Goal: Task Accomplishment & Management: Manage account settings

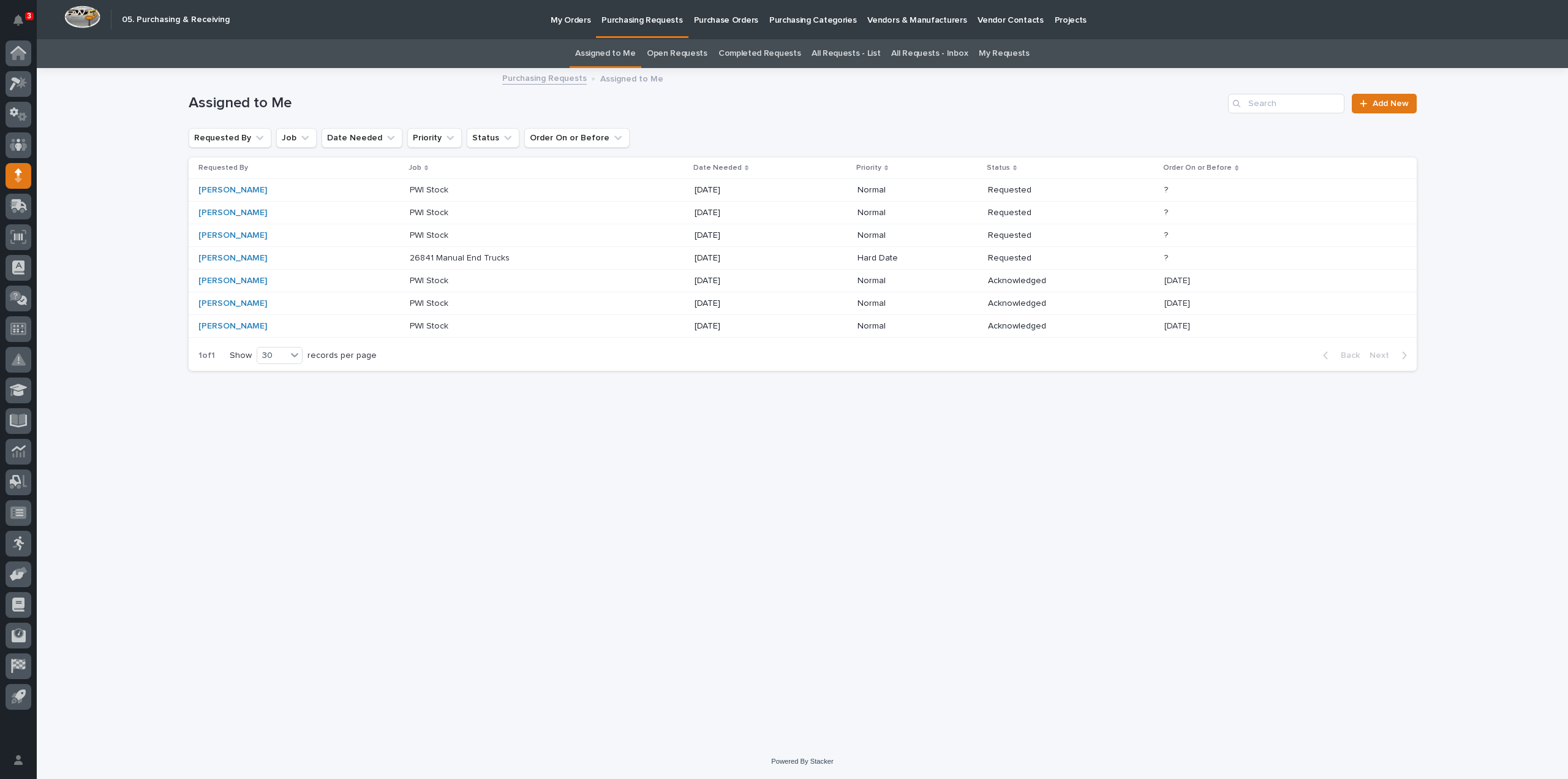
click at [829, 51] on link "All Requests - List" at bounding box center [846, 53] width 69 height 29
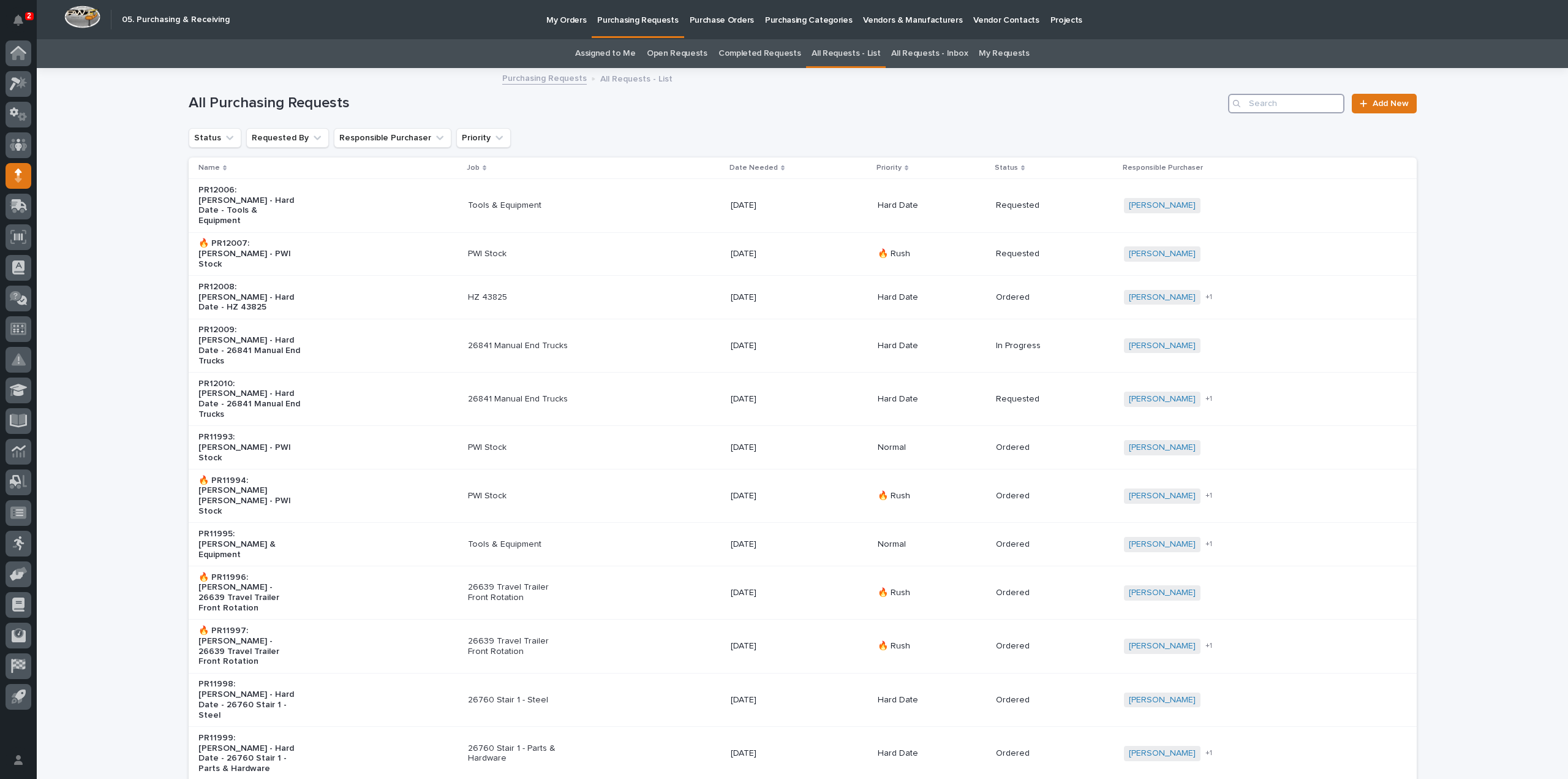
click at [1268, 98] on input "Search" at bounding box center [1286, 103] width 117 height 19
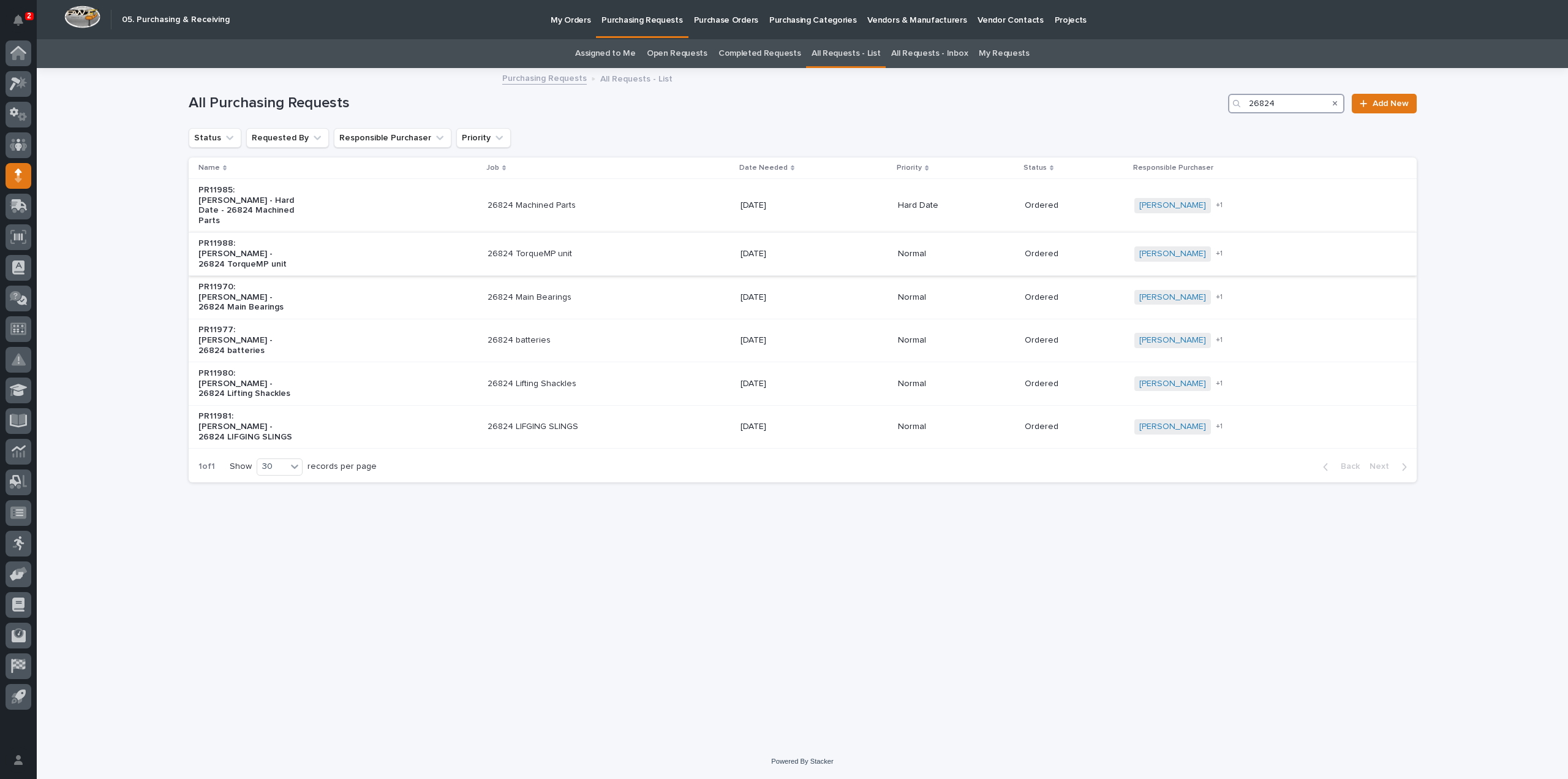
type input "26824"
click at [274, 239] on p "PR11988: Darren Miller - 26824 TorqueMP unit" at bounding box center [249, 254] width 102 height 31
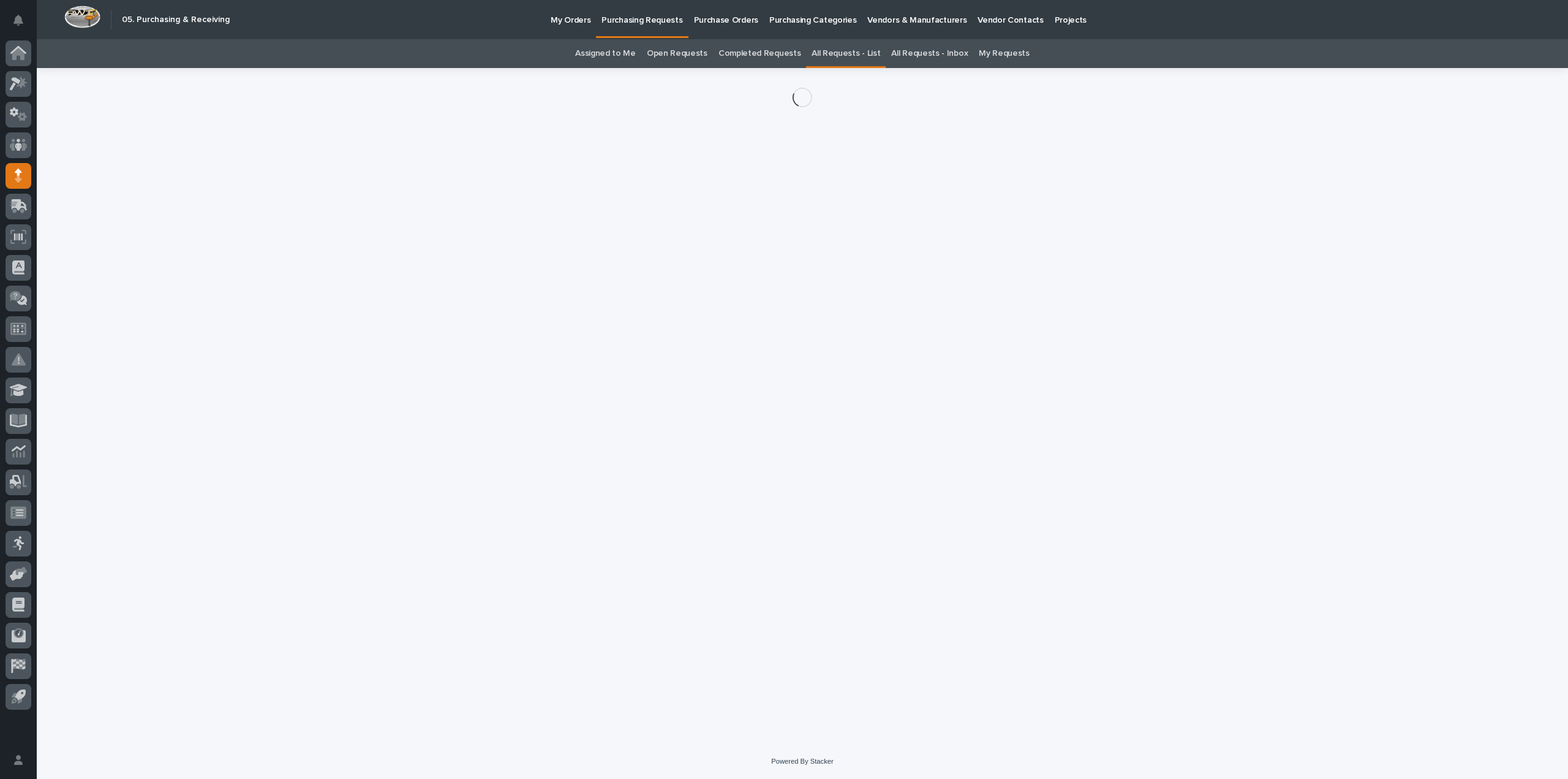
click at [274, 239] on div "Loading... Saving… Loading... Saving…" at bounding box center [803, 390] width 1240 height 645
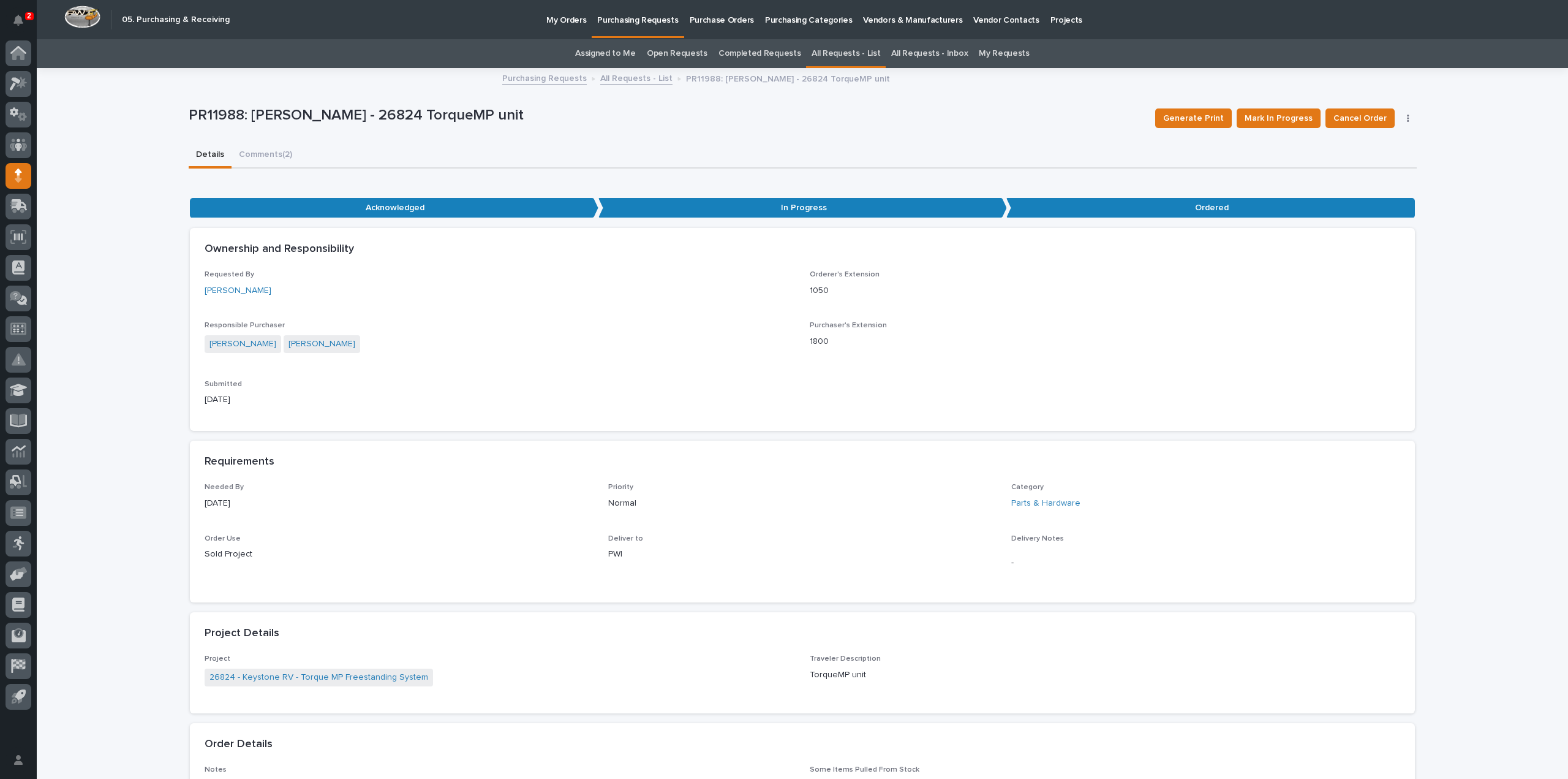
click at [430, 272] on p "Requested By" at bounding box center [499, 274] width 590 height 9
click at [267, 155] on button "Comments (2)" at bounding box center [265, 156] width 68 height 25
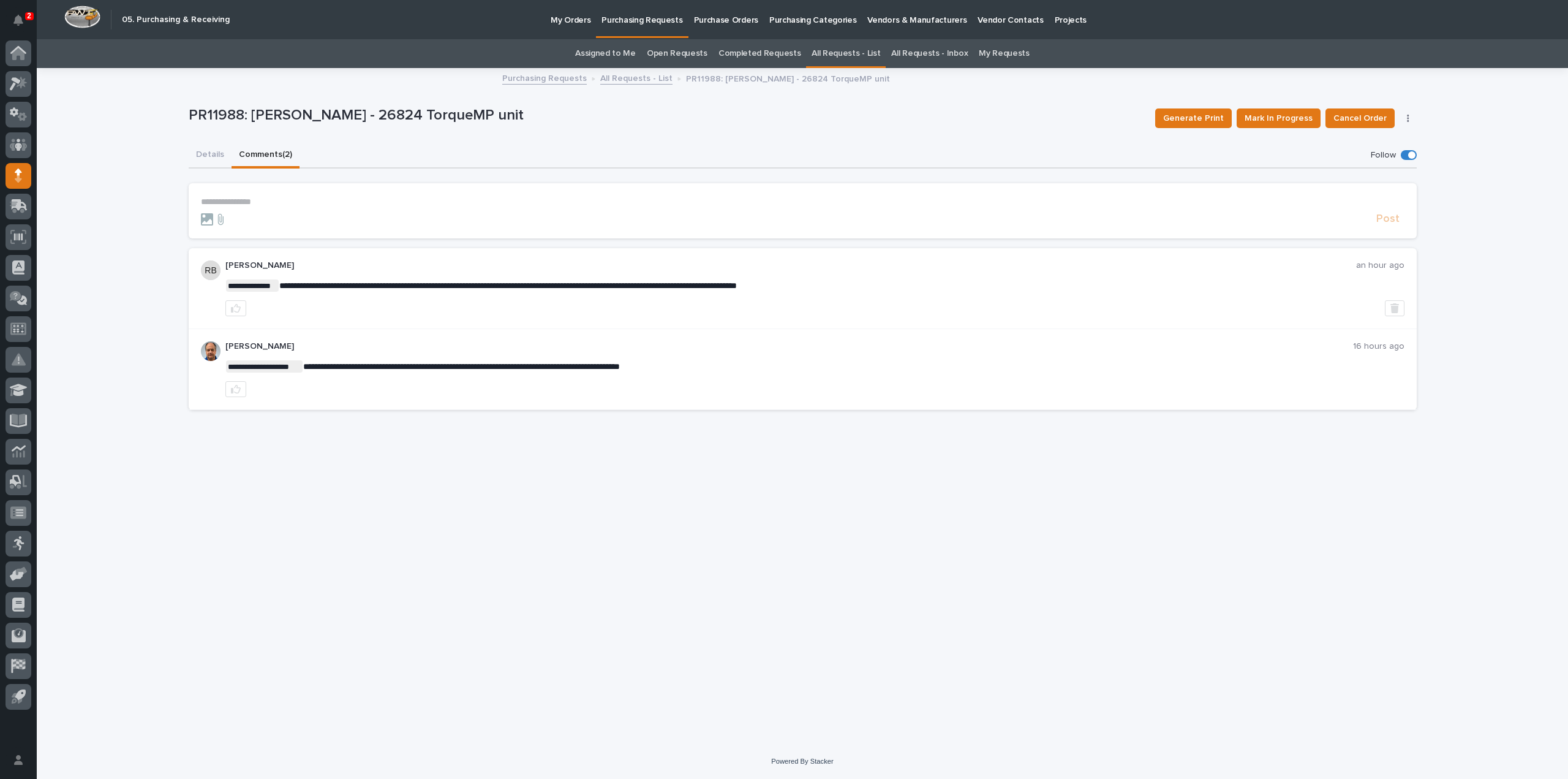
click at [279, 195] on section "**********" at bounding box center [802, 210] width 1228 height 55
click at [256, 203] on p "**********" at bounding box center [803, 201] width 1203 height 11
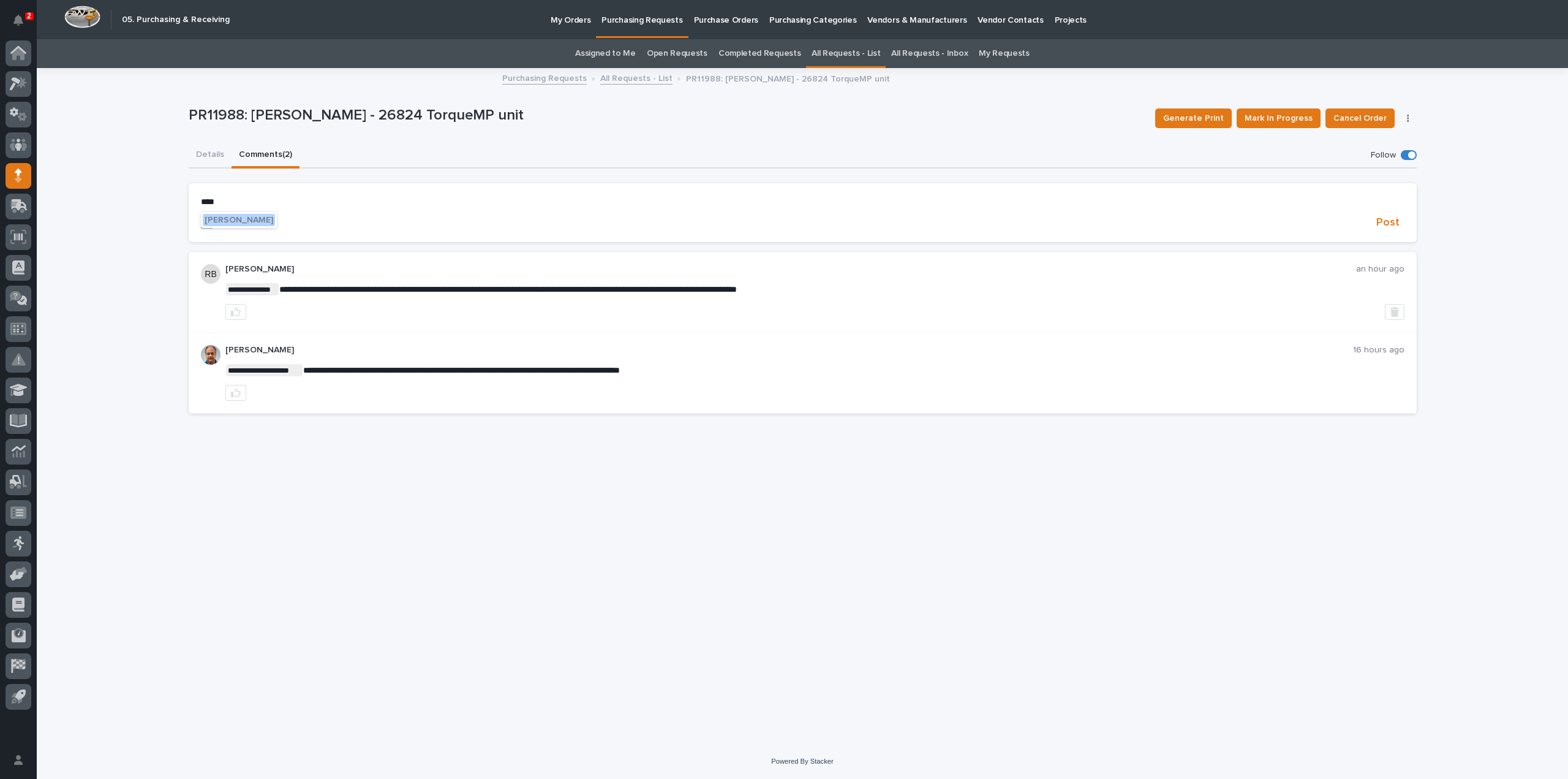
click at [243, 220] on span "Darren Miller" at bounding box center [238, 220] width 69 height 9
click at [276, 207] on p "**********" at bounding box center [803, 202] width 1203 height 13
click at [1391, 225] on span "Post" at bounding box center [1388, 225] width 23 height 14
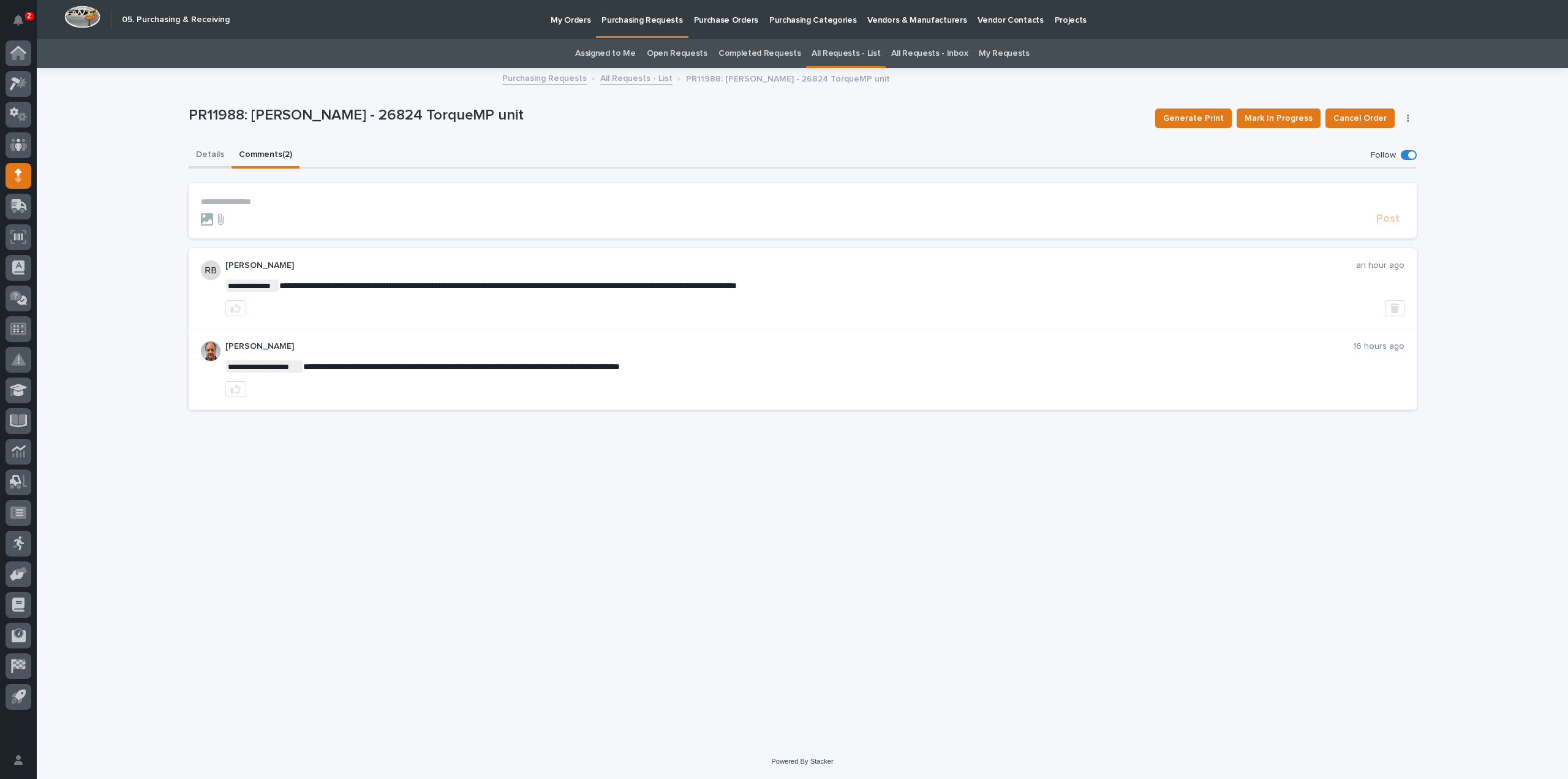
click at [211, 152] on button "Details" at bounding box center [210, 156] width 43 height 25
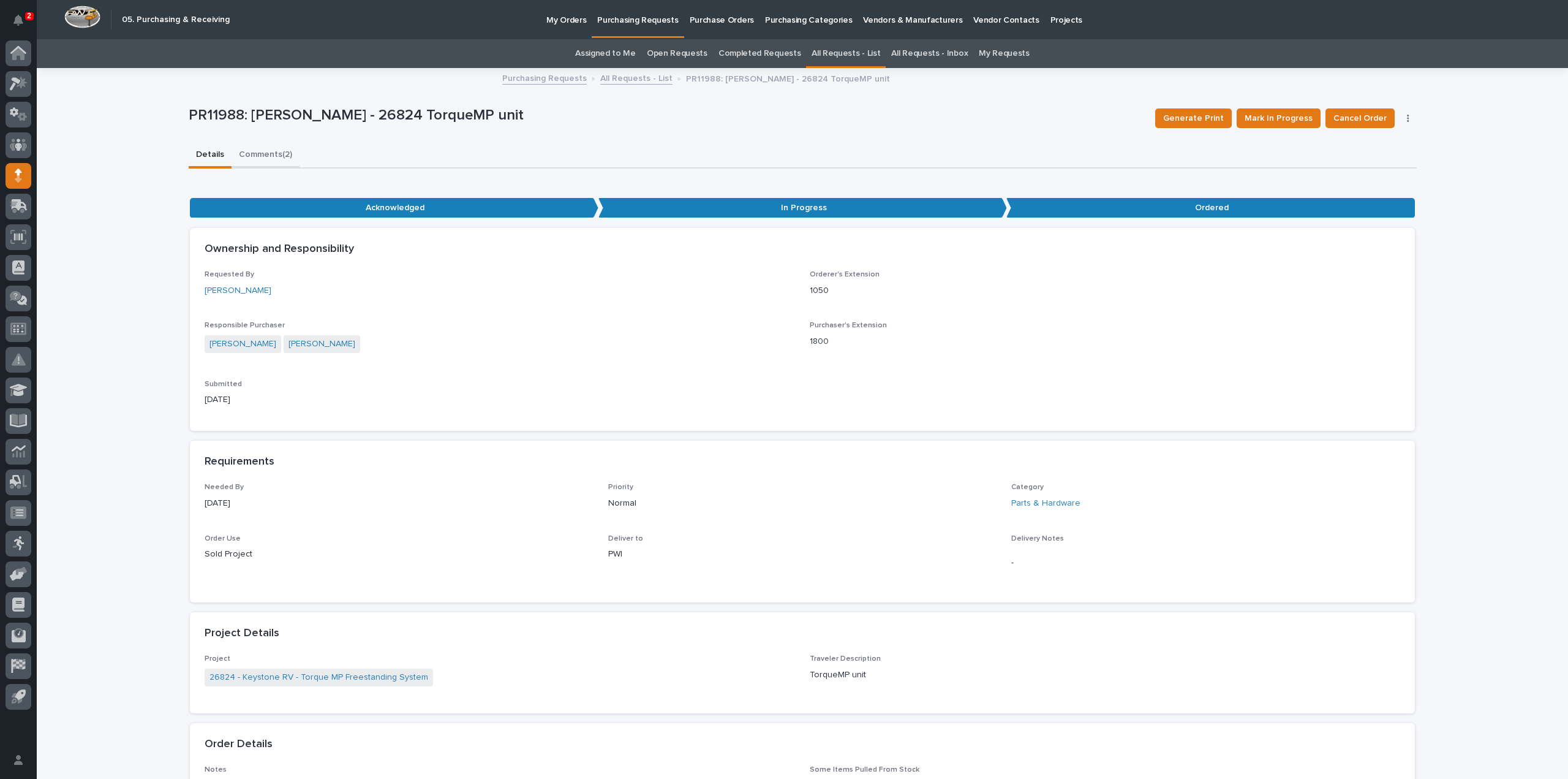
click at [256, 156] on button "Comments (2)" at bounding box center [265, 156] width 68 height 25
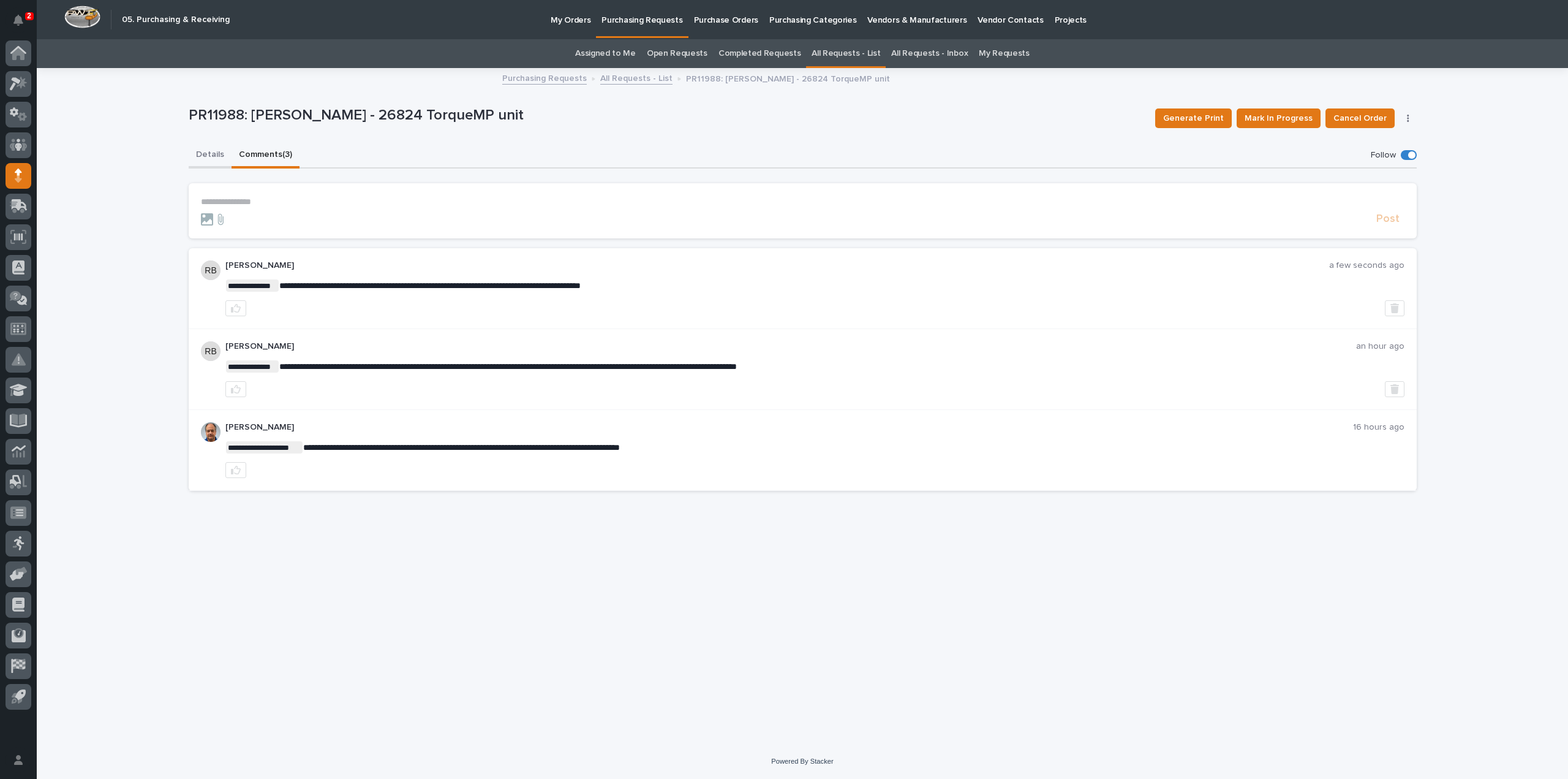
click at [209, 152] on button "Details" at bounding box center [210, 156] width 43 height 25
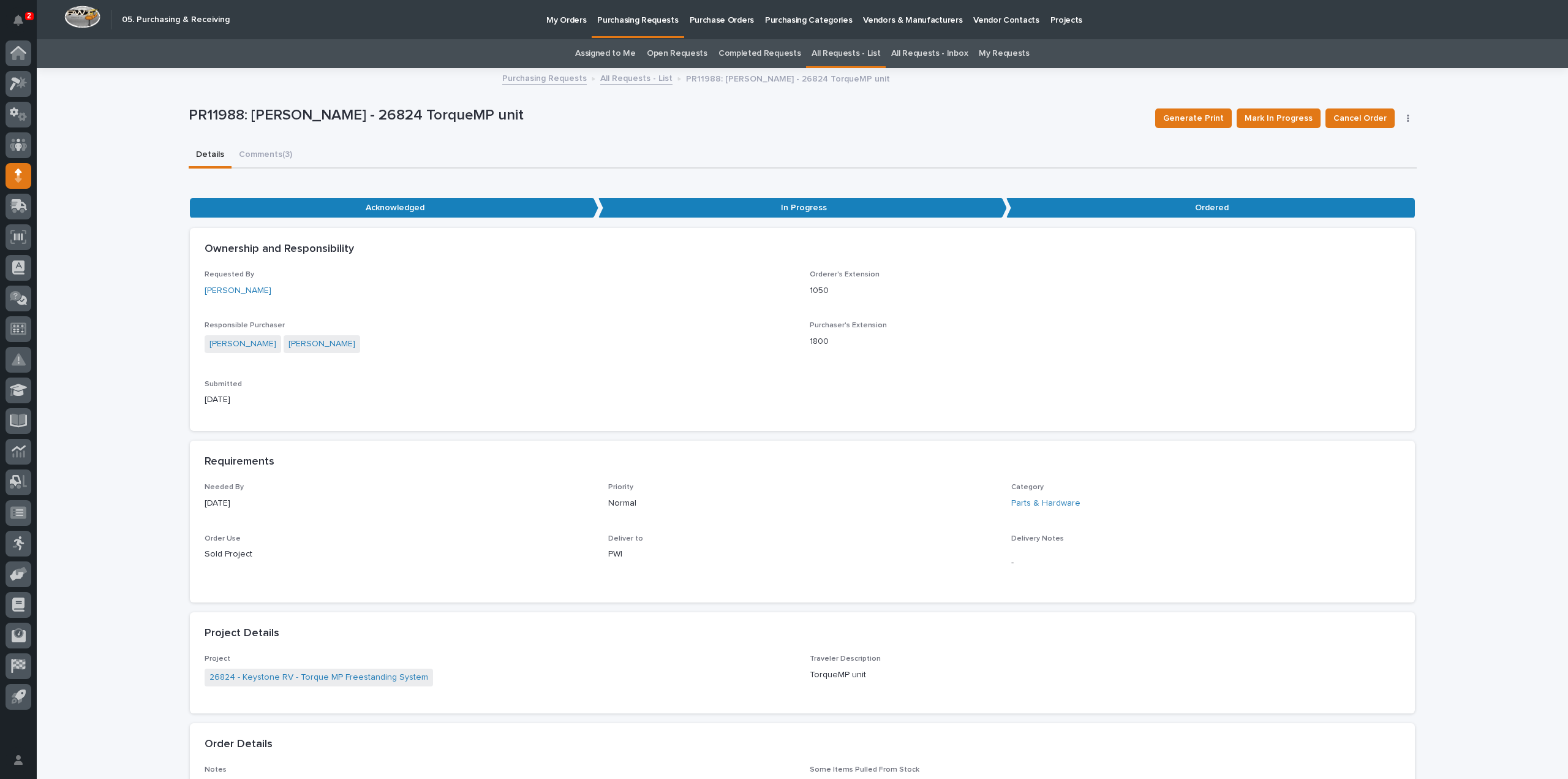
click at [128, 147] on div "**********" at bounding box center [802, 734] width 1531 height 1331
click at [598, 56] on link "Assigned to Me" at bounding box center [606, 53] width 60 height 29
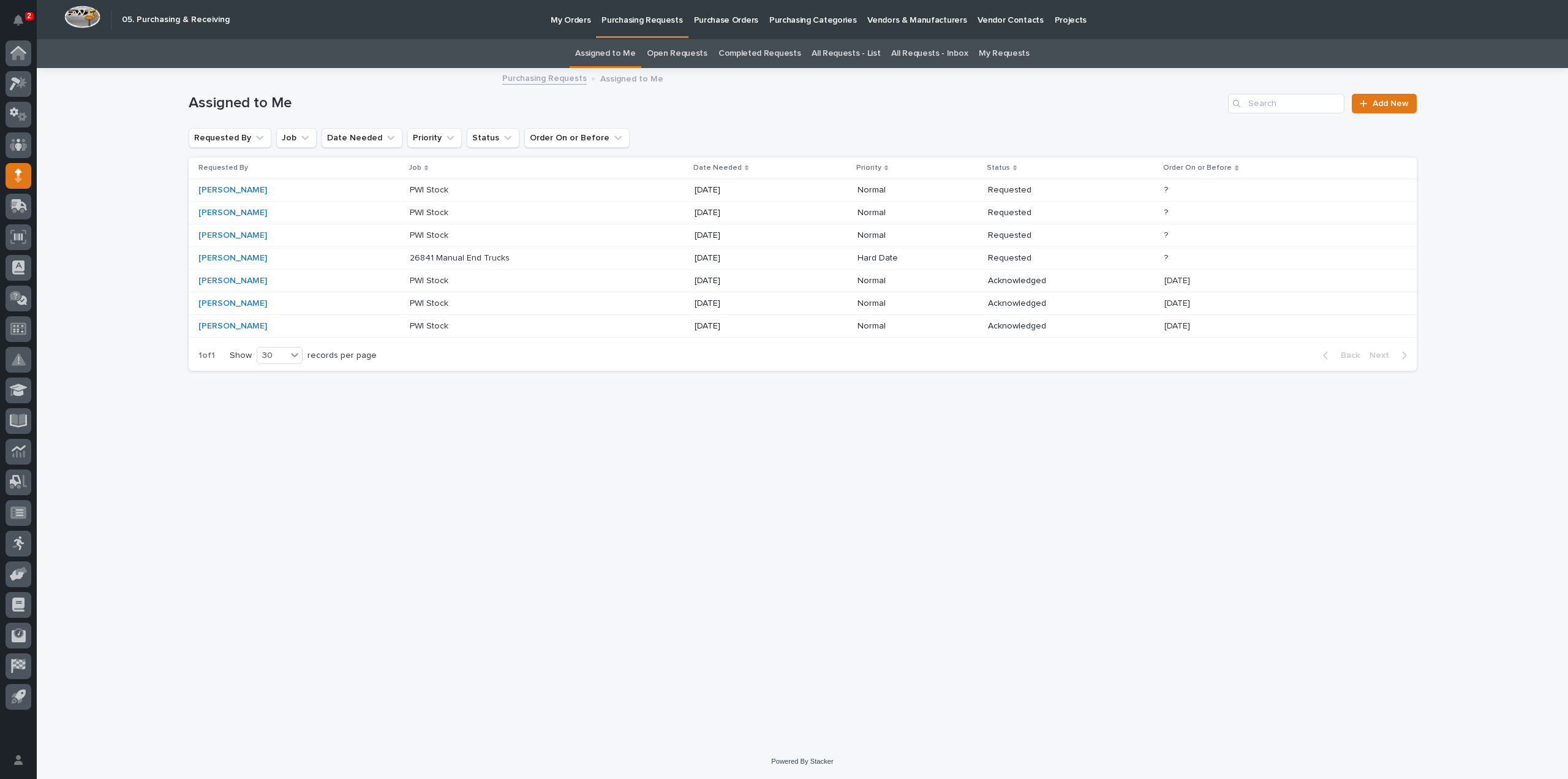
click at [297, 262] on div "Michelle Moore" at bounding box center [249, 258] width 102 height 11
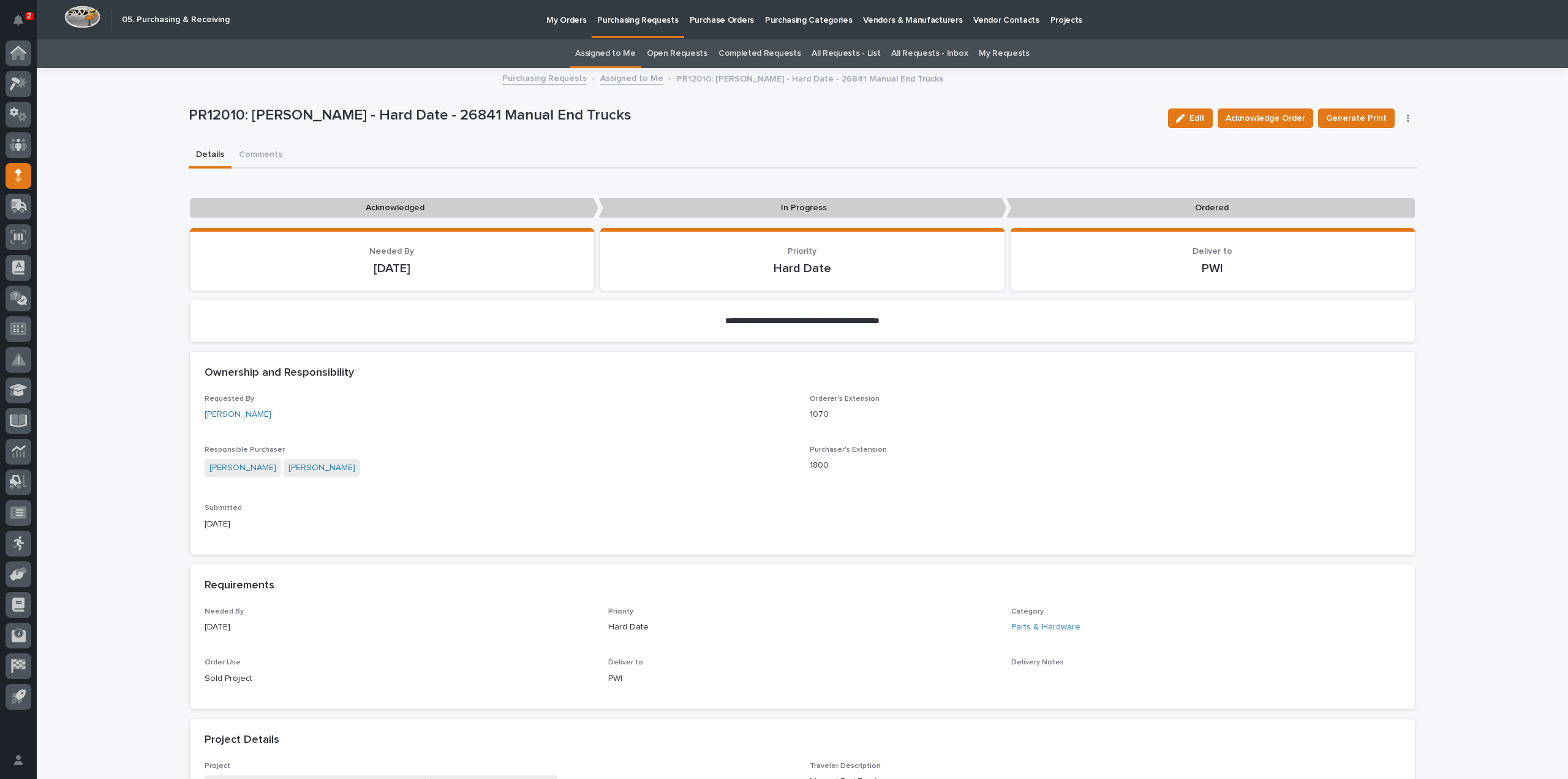
scroll to position [490, 0]
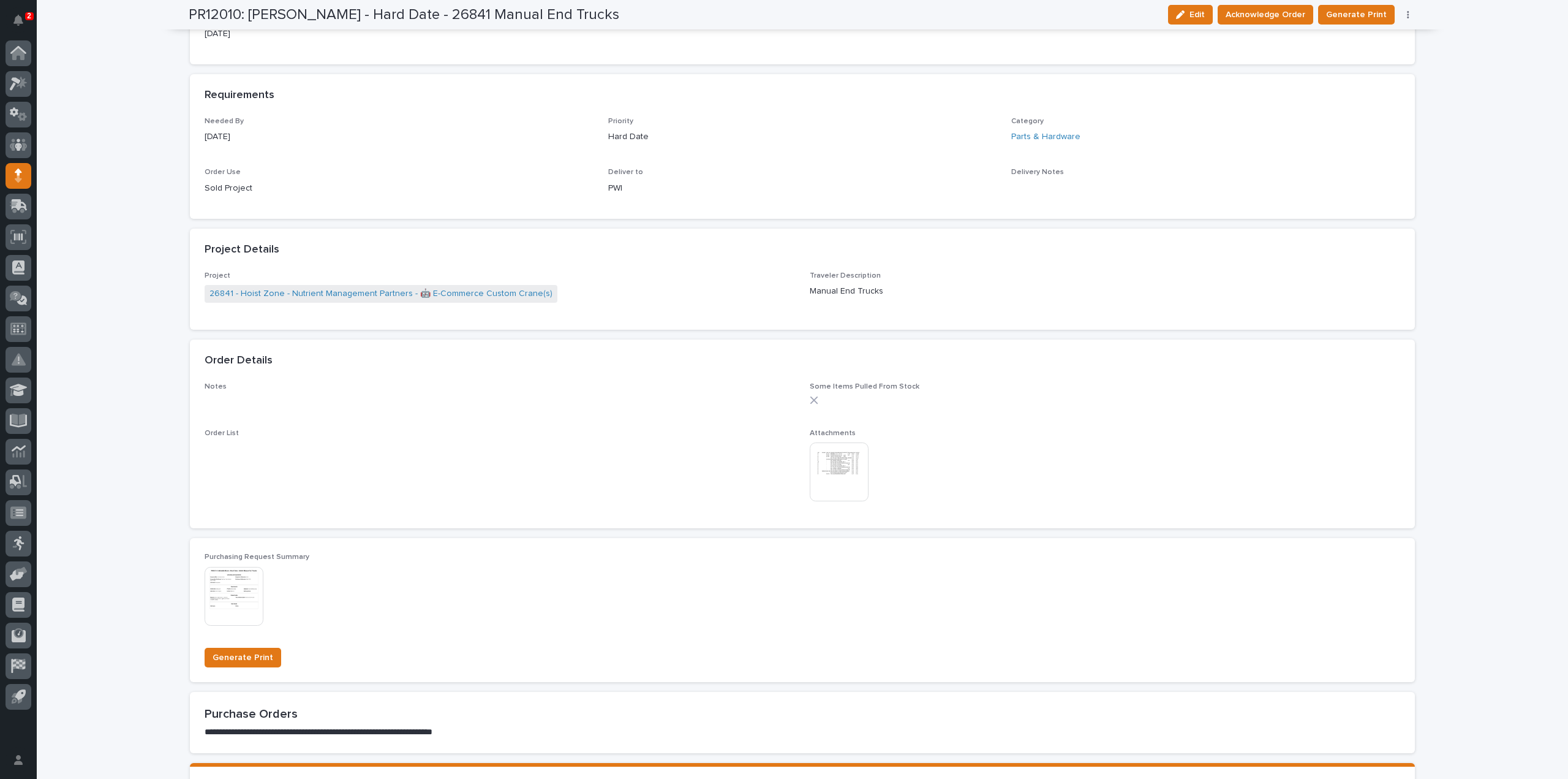
click at [837, 487] on img at bounding box center [839, 472] width 58 height 58
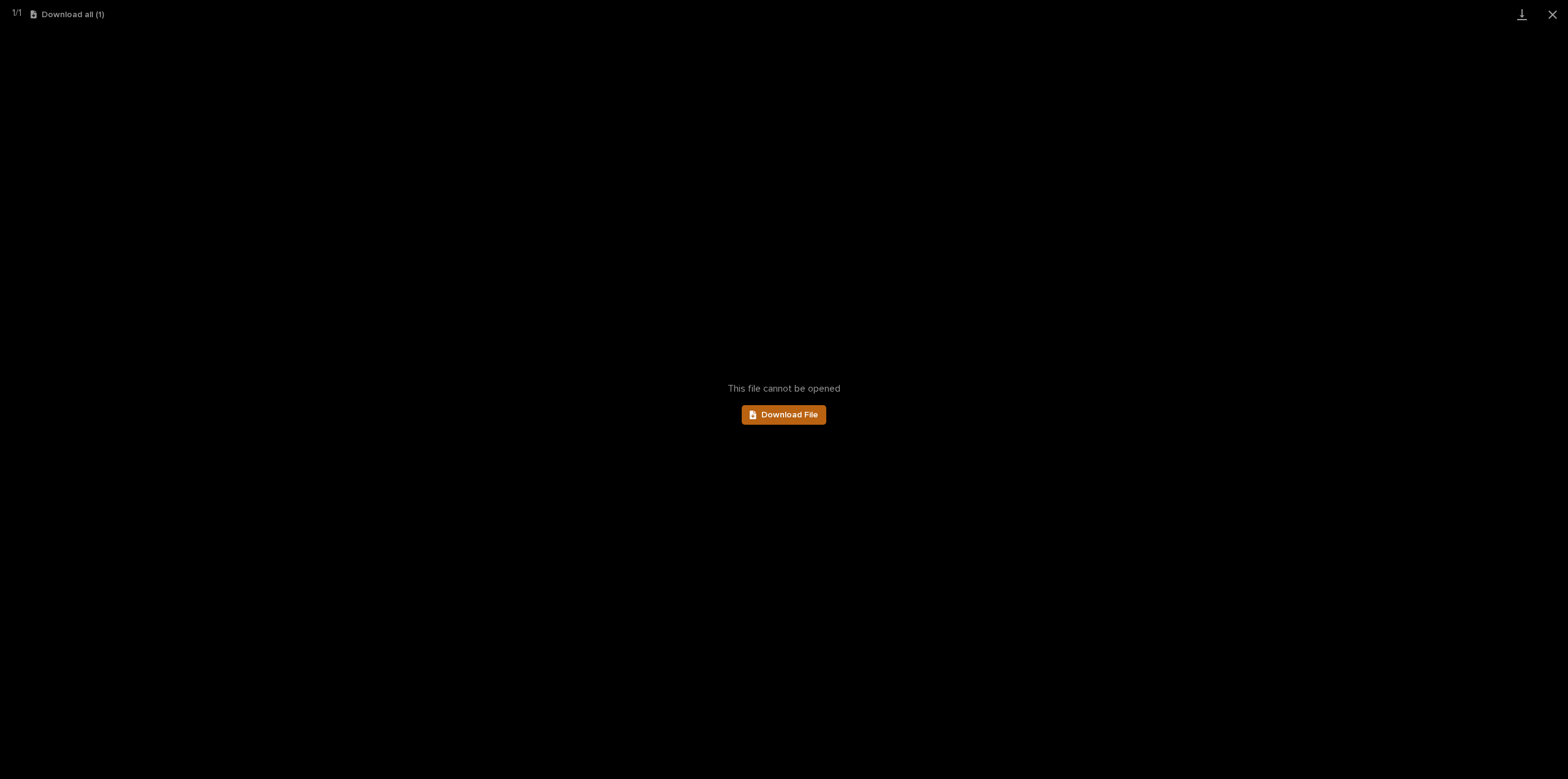
click at [805, 417] on span "Download File" at bounding box center [789, 414] width 57 height 9
click at [1554, 19] on button "Close gallery" at bounding box center [1552, 15] width 31 height 29
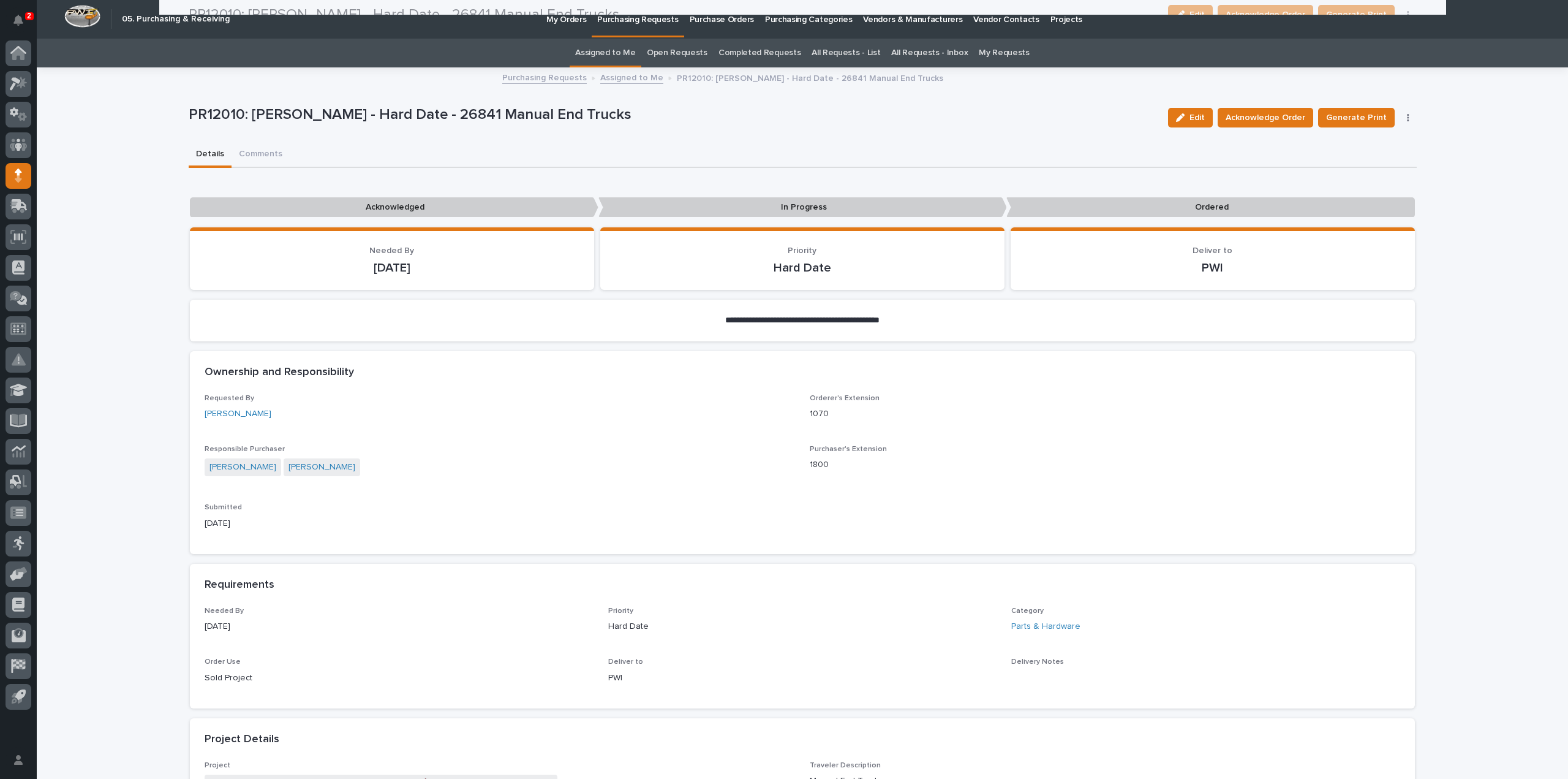
scroll to position [0, 0]
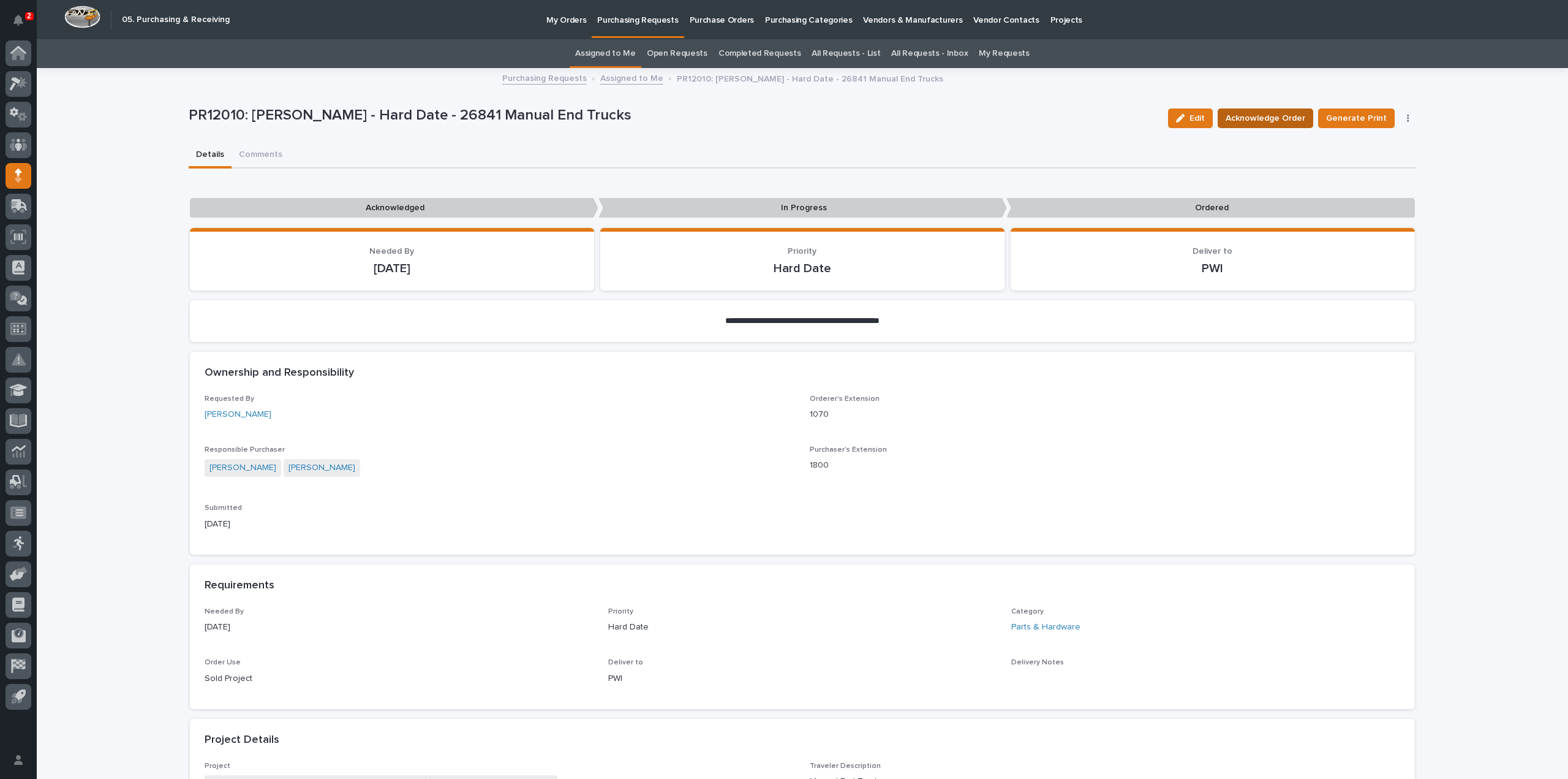
click at [1275, 120] on span "Acknowledge Order" at bounding box center [1266, 118] width 80 height 15
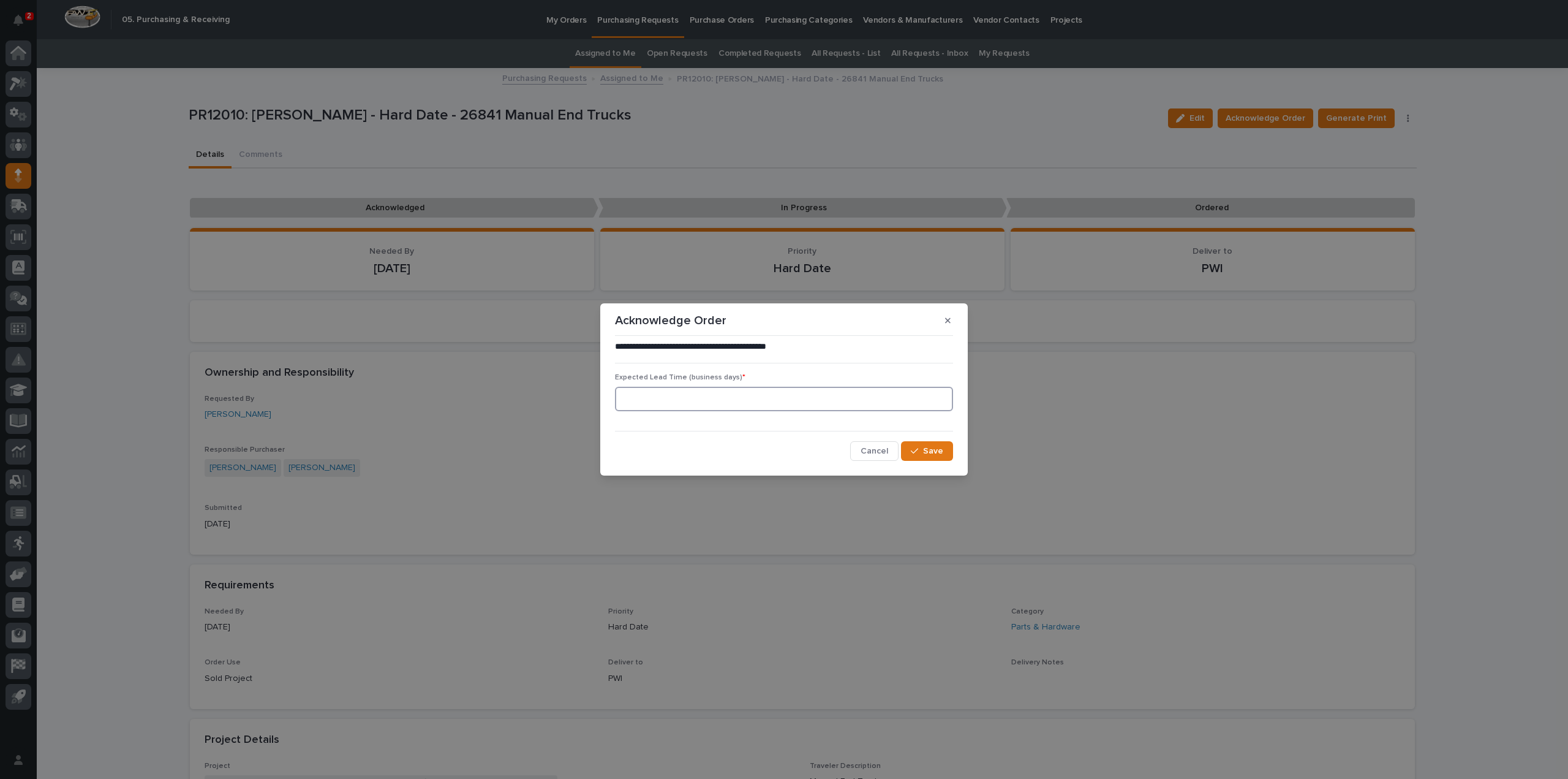
click at [741, 405] on input at bounding box center [784, 399] width 338 height 24
type input "0"
click at [938, 446] on span "Save" at bounding box center [933, 450] width 20 height 11
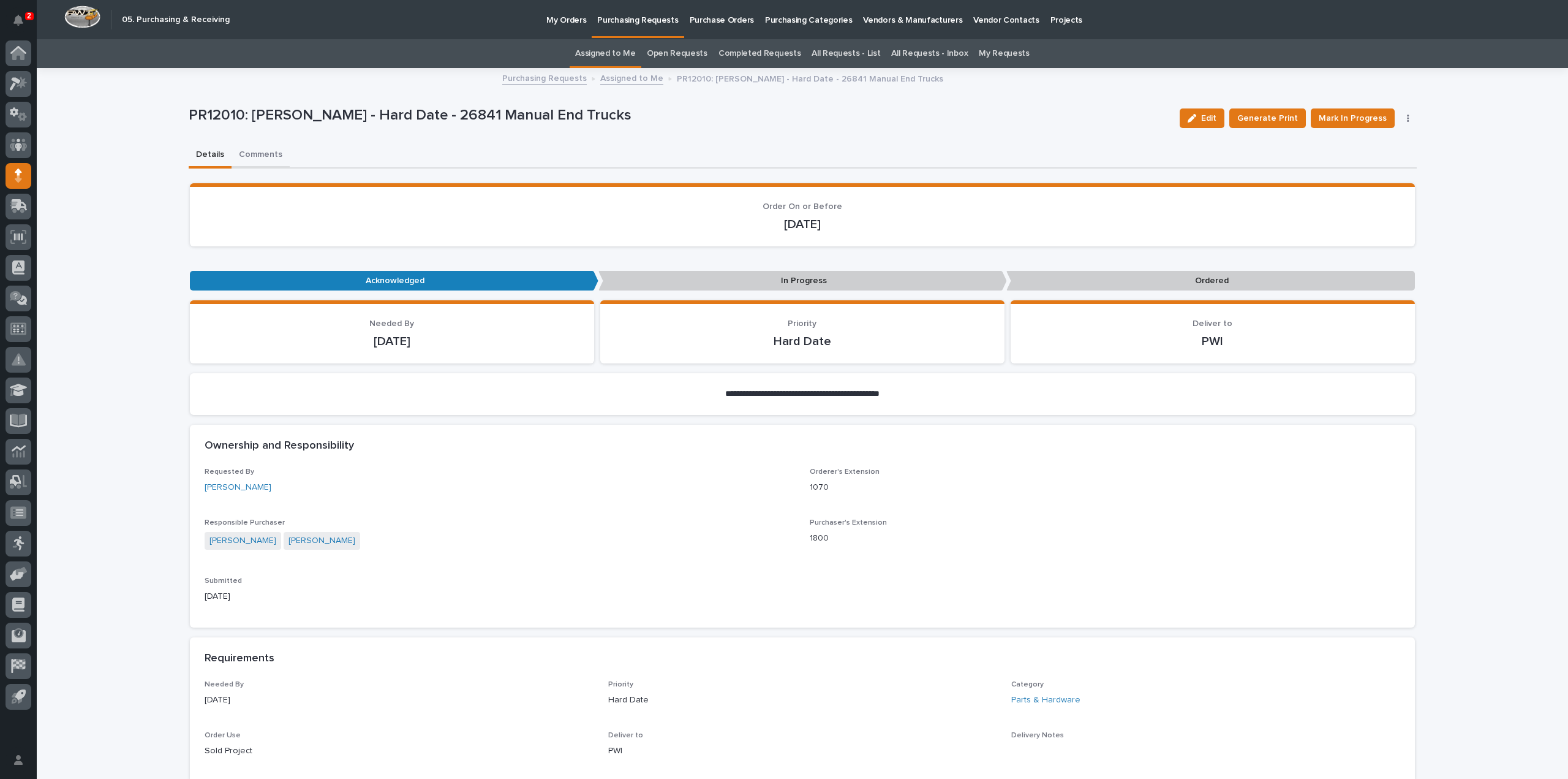
click at [246, 154] on button "Comments" at bounding box center [261, 156] width 58 height 25
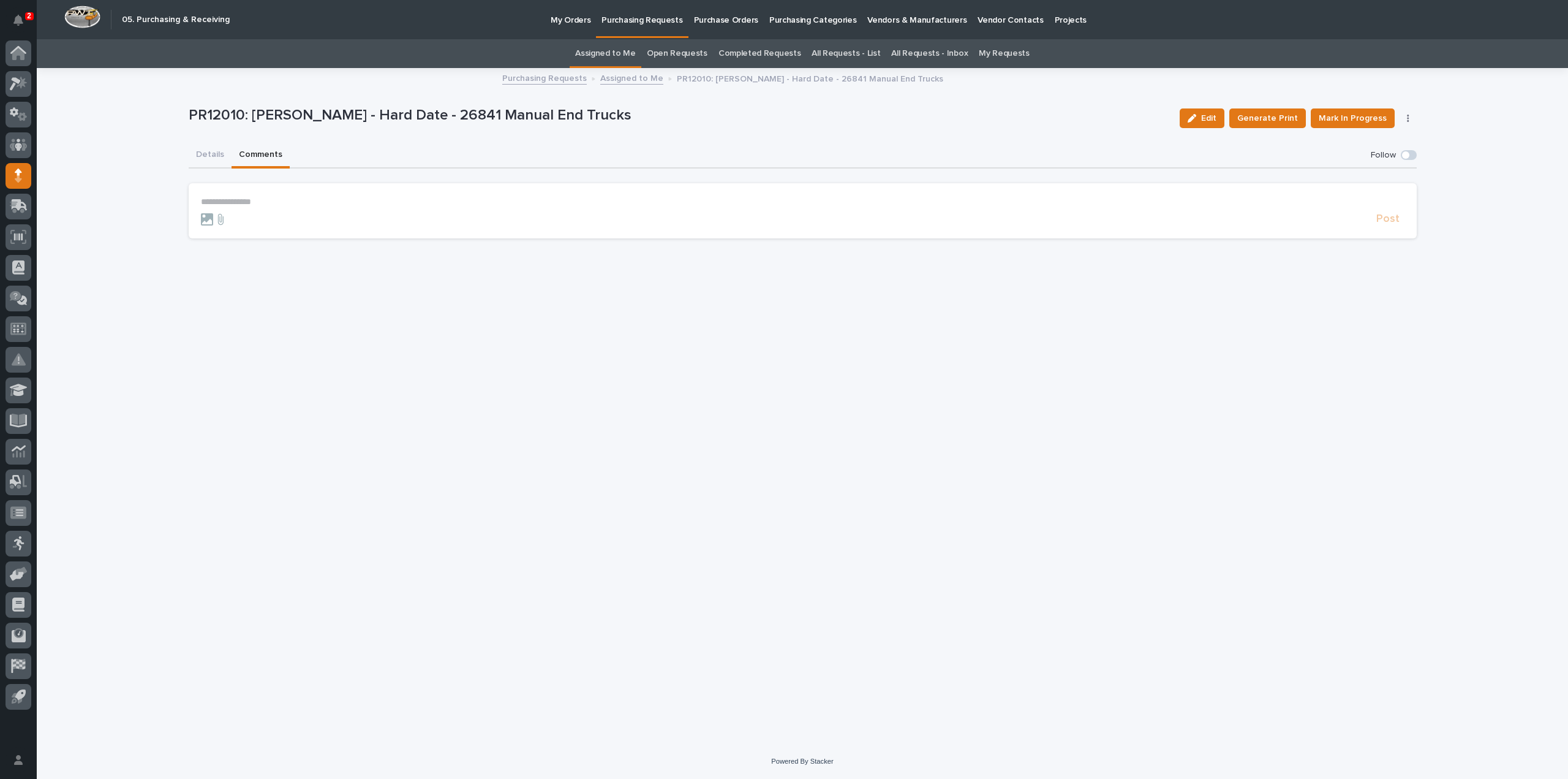
click at [284, 203] on p "**********" at bounding box center [803, 201] width 1203 height 11
click at [248, 220] on button "[PERSON_NAME]" at bounding box center [239, 220] width 72 height 13
click at [251, 204] on p "**********" at bounding box center [803, 202] width 1203 height 13
click at [1382, 228] on span "Post" at bounding box center [1388, 225] width 23 height 14
click at [210, 154] on button "Details" at bounding box center [210, 156] width 43 height 25
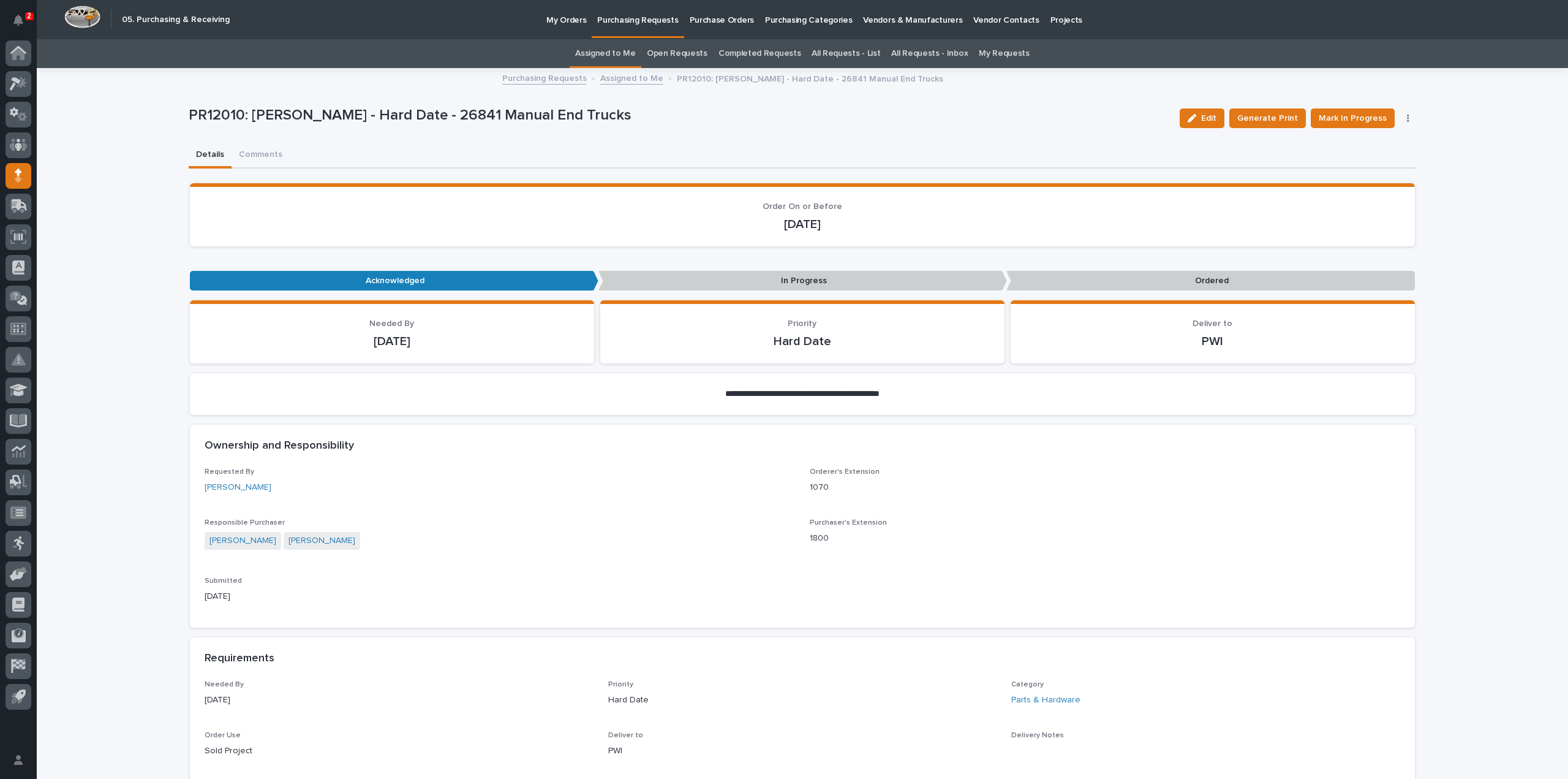
click at [612, 51] on link "Assigned to Me" at bounding box center [606, 53] width 60 height 29
